Goal: Find contact information: Find contact information

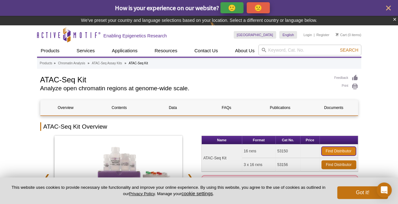
click at [339, 150] on link "Find Distributor" at bounding box center [338, 150] width 34 height 9
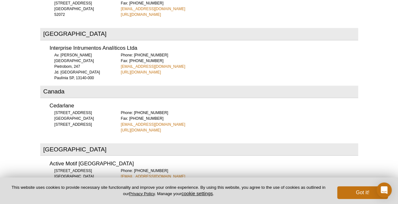
scroll to position [472, 0]
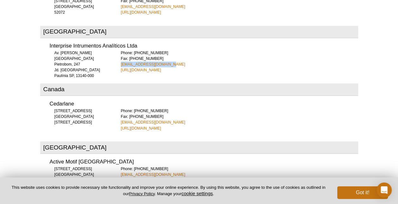
drag, startPoint x: 171, startPoint y: 38, endPoint x: 120, endPoint y: 41, distance: 51.0
click at [120, 41] on div "Interprise Intrumentos Analíticos Ltda Av. Armelinda de Pádula Pietrobom, 247 J…" at bounding box center [199, 56] width 318 height 34
copy link "vendas@interprise.com.br"
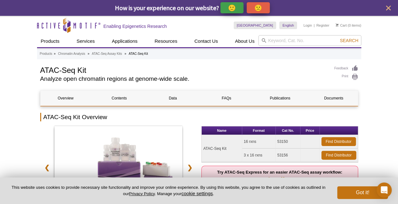
drag, startPoint x: 277, startPoint y: 140, endPoint x: 289, endPoint y: 141, distance: 13.1
click at [289, 141] on td "53150" at bounding box center [288, 142] width 25 height 14
copy td "53150"
